Goal: Navigation & Orientation: Go to known website

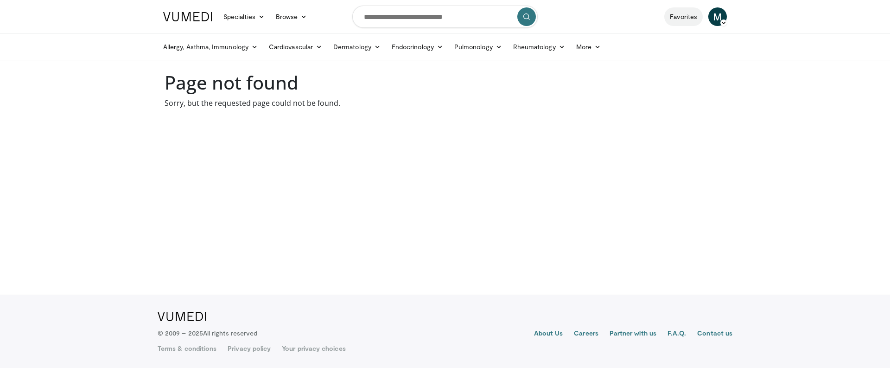
click at [693, 22] on link "Favorites" at bounding box center [683, 16] width 38 height 19
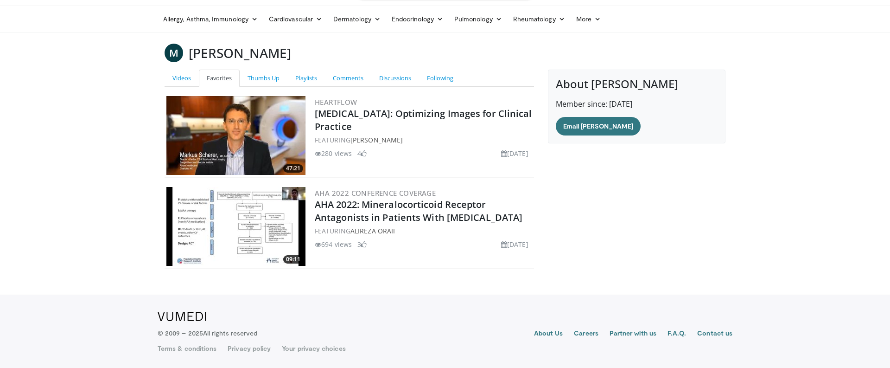
scroll to position [28, 0]
